Goal: Communication & Community: Share content

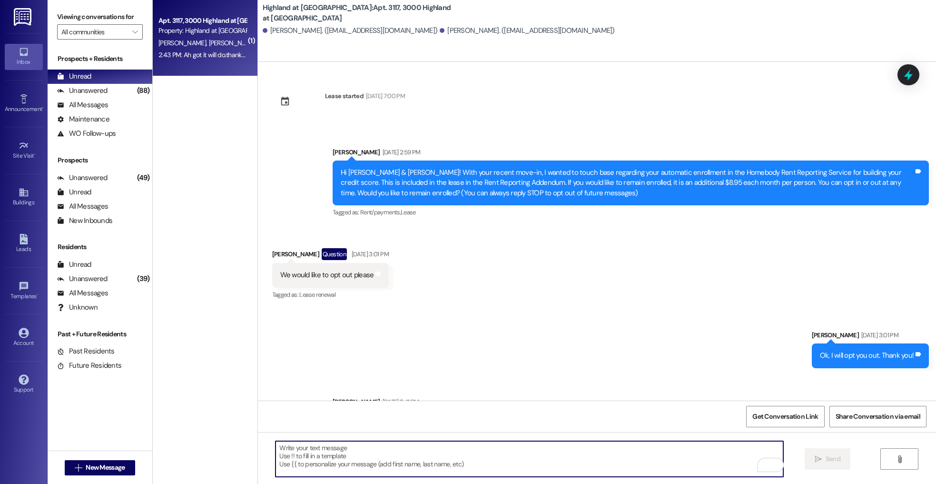
scroll to position [3566, 0]
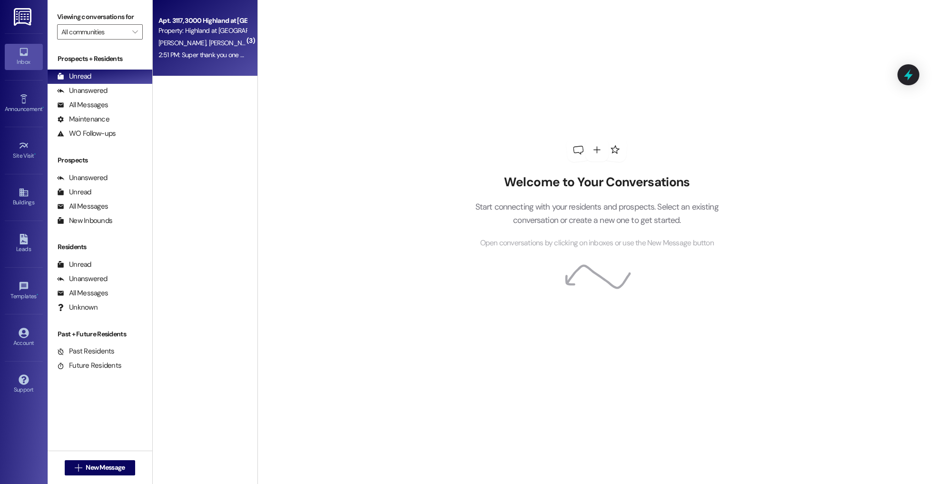
click at [211, 49] on div "2:51 PM: Super thank you one of us will be there 2:51 PM: Super thank you one o…" at bounding box center [203, 55] width 90 height 12
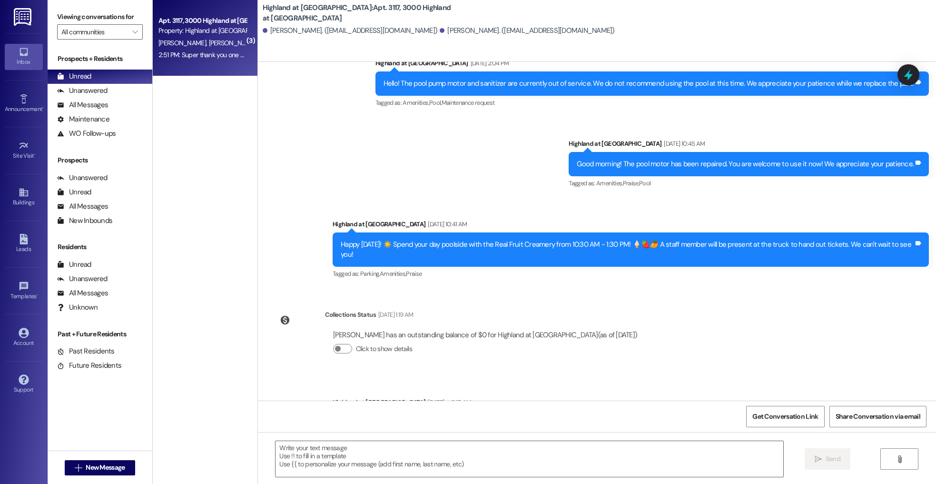
scroll to position [3608, 0]
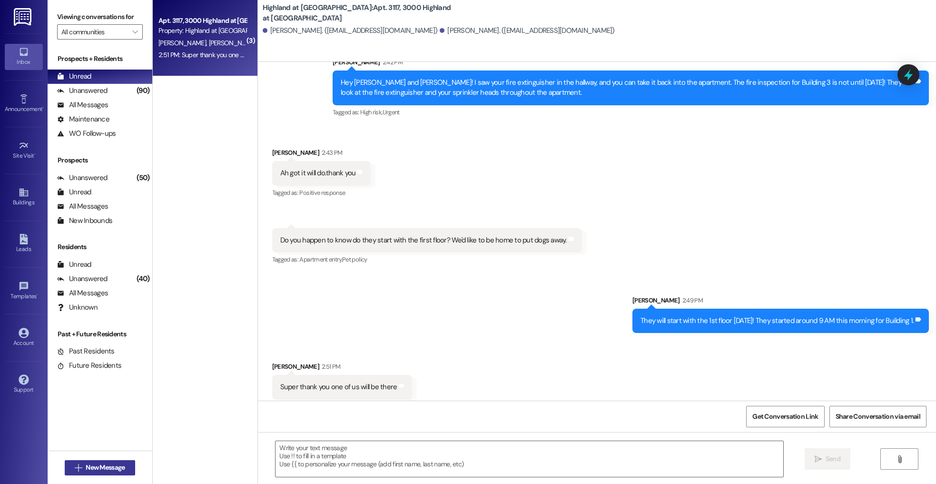
click at [121, 466] on span "New Message" at bounding box center [105, 467] width 39 height 10
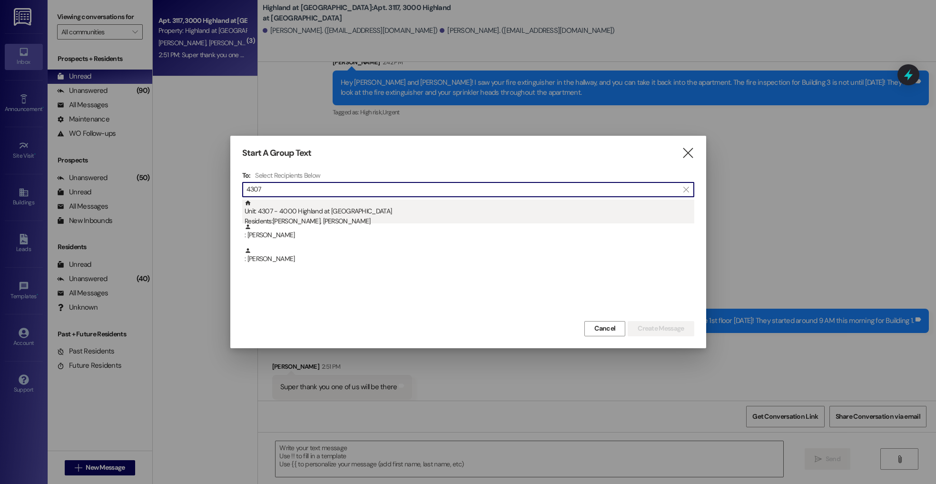
type input "4307"
click at [326, 221] on div "Residents: [PERSON_NAME], [PERSON_NAME]" at bounding box center [470, 221] width 450 height 10
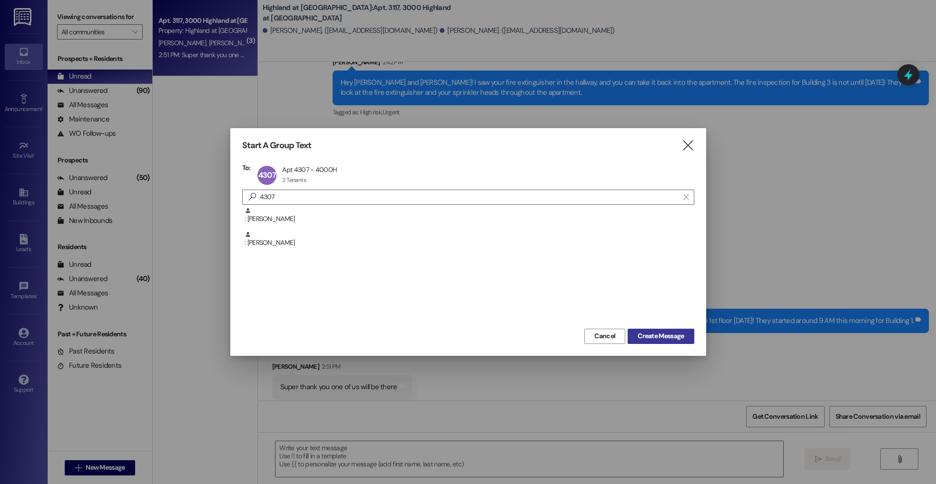
click at [656, 340] on span "Create Message" at bounding box center [661, 336] width 46 height 10
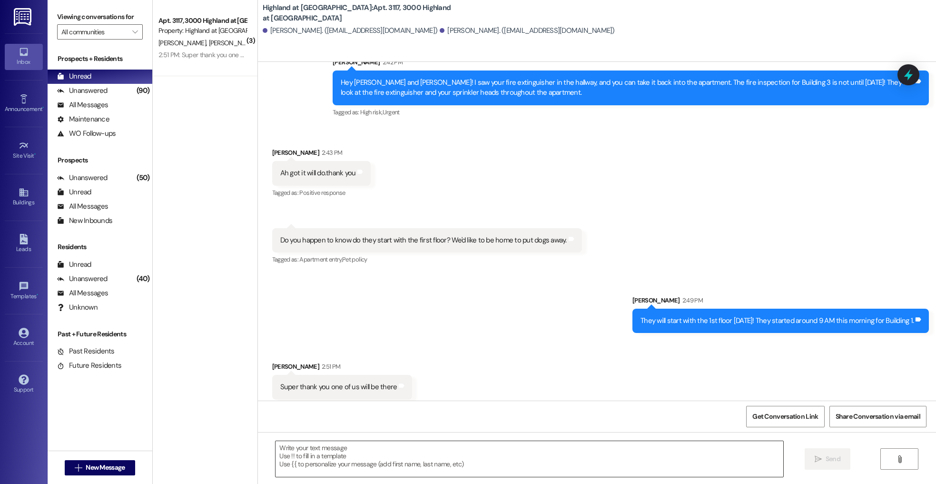
click at [440, 463] on textarea at bounding box center [530, 459] width 508 height 36
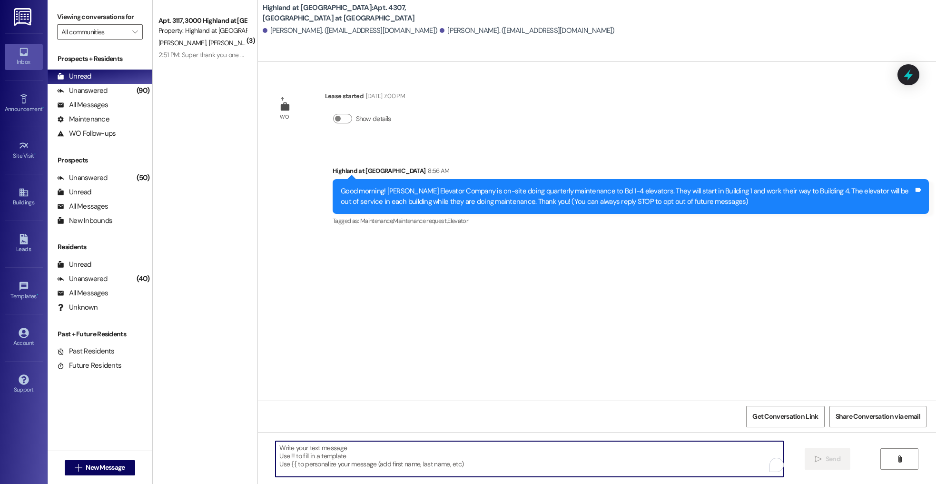
scroll to position [0, 0]
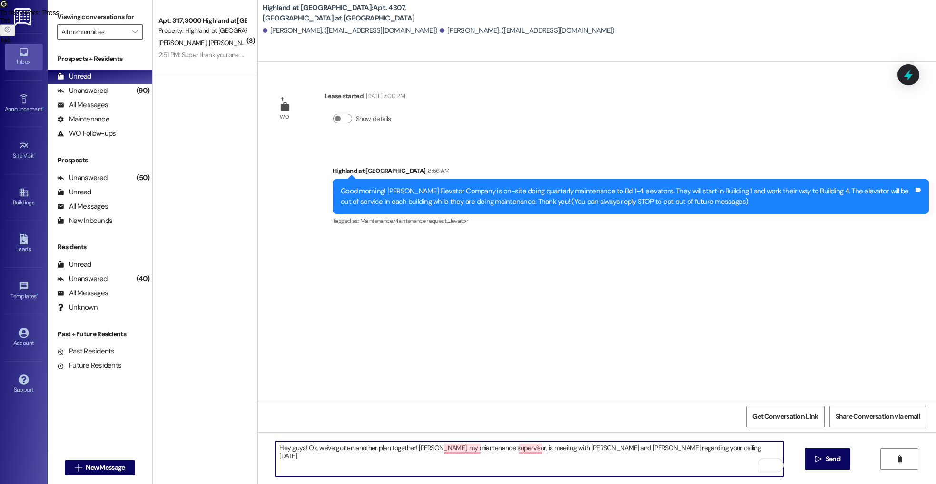
click at [594, 449] on textarea "Hey guys! Ok, we've gotten another plan together! [PERSON_NAME], my miantenance…" at bounding box center [530, 459] width 508 height 36
click at [751, 447] on textarea "Hey guys! Ok, we've gotten another plan together! [PERSON_NAME], my miantenance…" at bounding box center [530, 459] width 508 height 36
drag, startPoint x: 499, startPoint y: 461, endPoint x: 466, endPoint y: 459, distance: 33.4
click at [466, 459] on textarea "Hey guys! Ok, we've gotten another plan together! [PERSON_NAME], my miantenance…" at bounding box center [530, 459] width 508 height 36
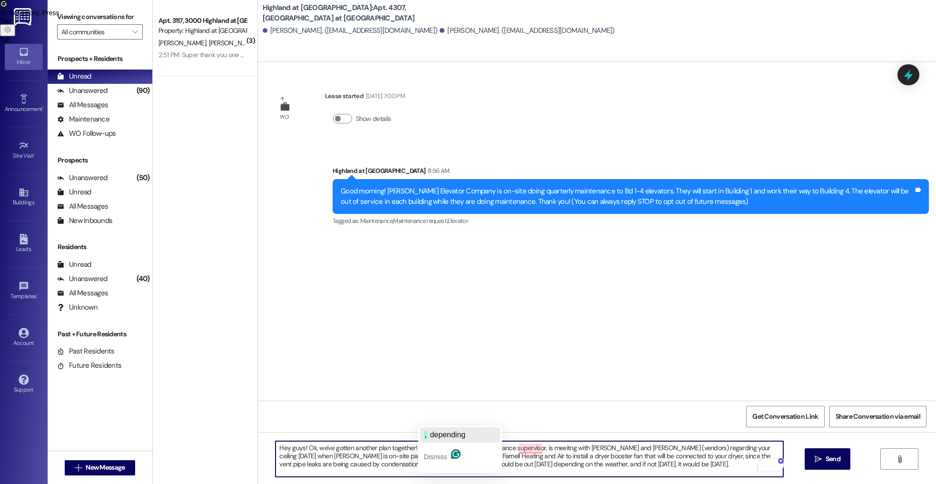
drag, startPoint x: 454, startPoint y: 431, endPoint x: 464, endPoint y: 441, distance: 14.1
click at [454, 431] on span "depending" at bounding box center [448, 434] width 36 height 8
click at [468, 413] on div "maintenance" at bounding box center [460, 418] width 47 height 15
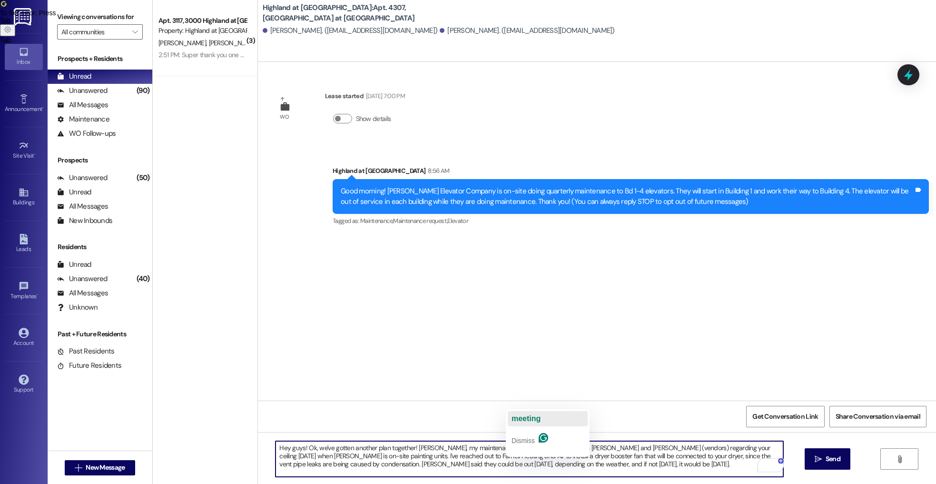
click at [537, 422] on span "meeting" at bounding box center [526, 418] width 29 height 8
click at [407, 448] on textarea "Hey guys! Ok, we've gotten another plan together! [PERSON_NAME], my maintenance…" at bounding box center [530, 459] width 508 height 36
type textarea "Hey guys! Ok, we've gotten another plan together for the ceiling! [PERSON_NAME]…"
